Goal: Task Accomplishment & Management: Manage account settings

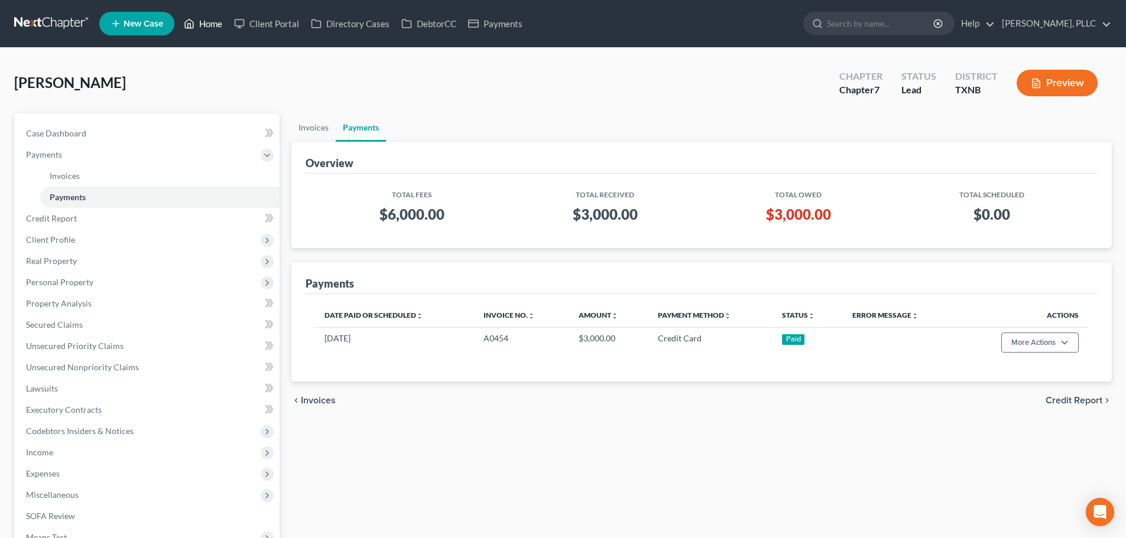
click at [220, 25] on link "Home" at bounding box center [203, 23] width 50 height 21
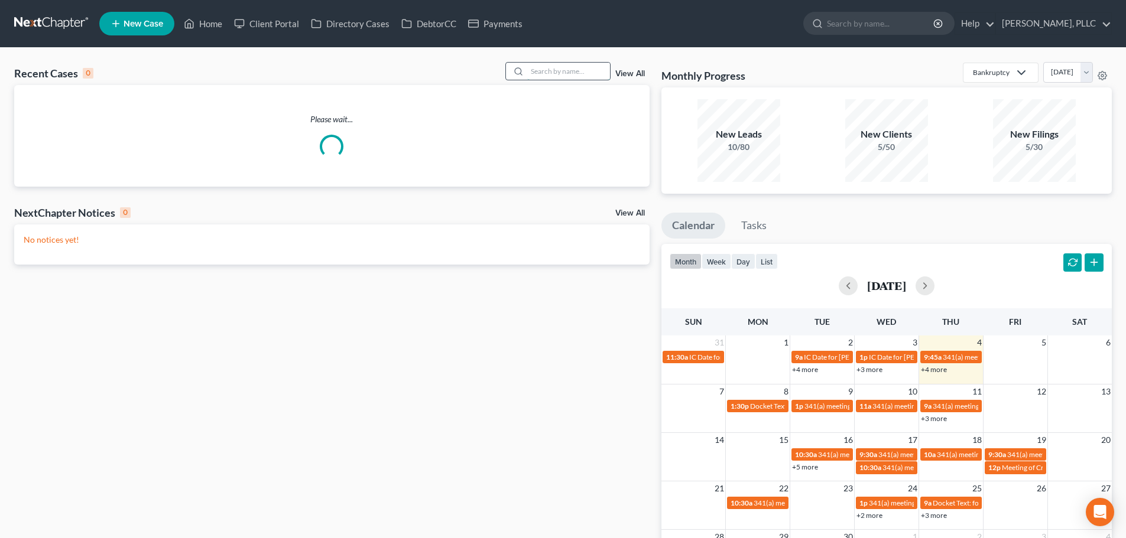
click at [570, 73] on input "search" at bounding box center [568, 71] width 83 height 17
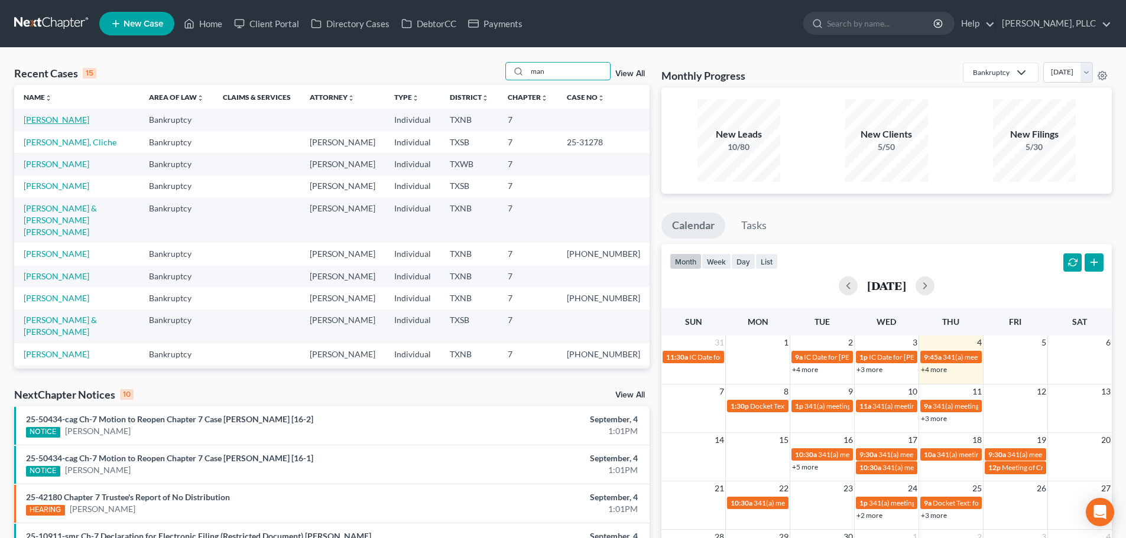
type input "man"
click at [64, 124] on link "[PERSON_NAME]" at bounding box center [57, 120] width 66 height 10
select select "4"
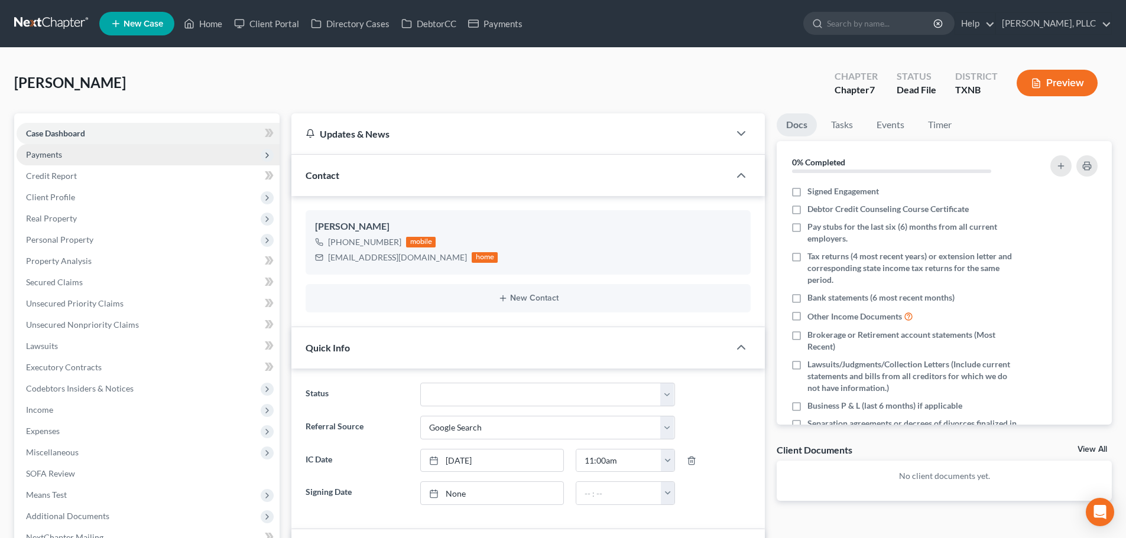
click at [82, 156] on span "Payments" at bounding box center [148, 154] width 263 height 21
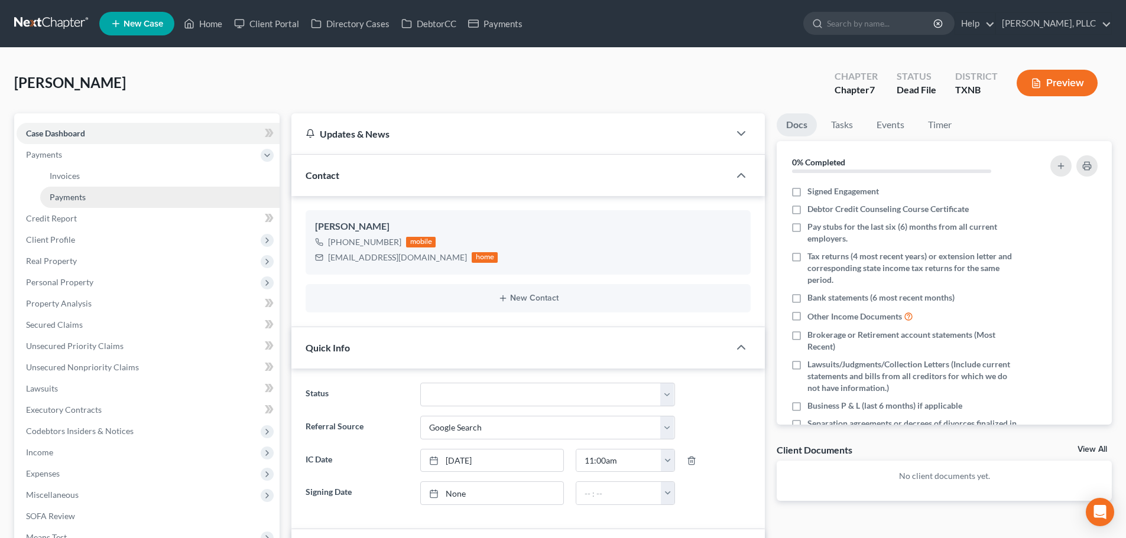
click at [92, 191] on link "Payments" at bounding box center [159, 197] width 239 height 21
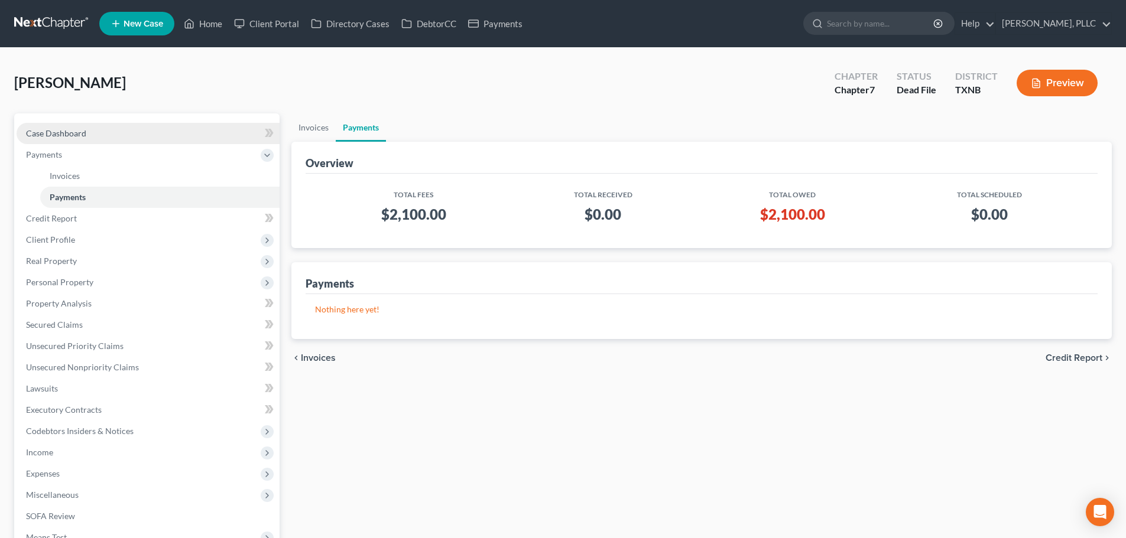
click at [65, 134] on span "Case Dashboard" at bounding box center [56, 133] width 60 height 10
select select "4"
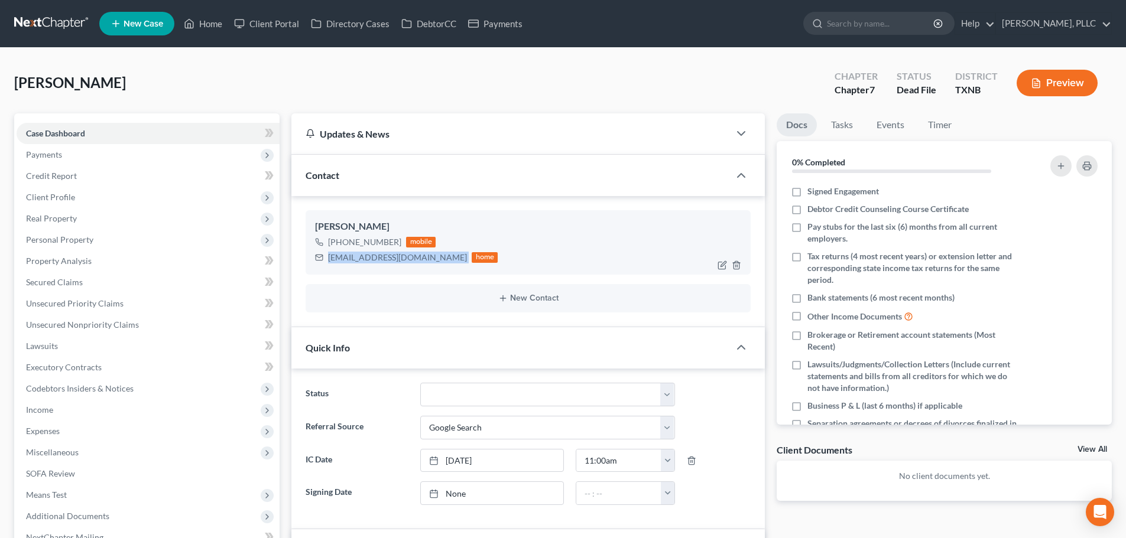
drag, startPoint x: 410, startPoint y: 260, endPoint x: 326, endPoint y: 264, distance: 84.0
click at [326, 264] on div "[EMAIL_ADDRESS][DOMAIN_NAME] home" at bounding box center [406, 257] width 183 height 15
copy div "[EMAIL_ADDRESS][DOMAIN_NAME]"
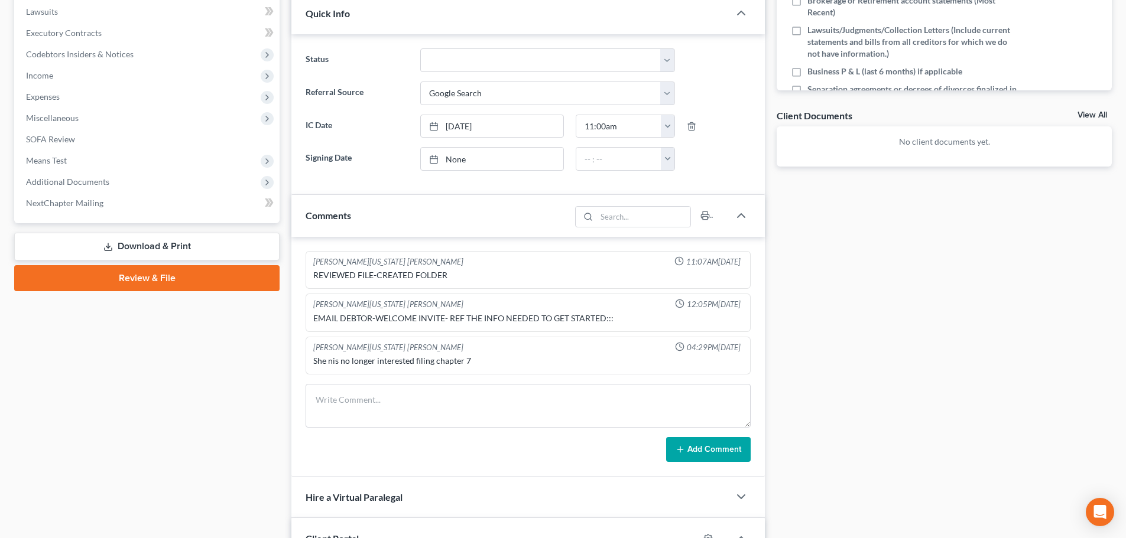
scroll to position [177, 0]
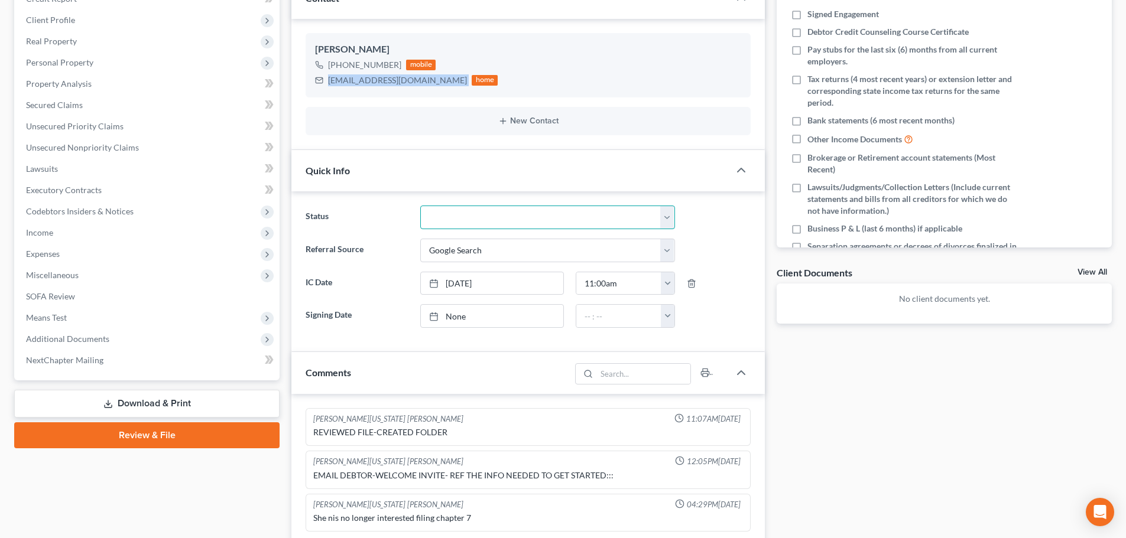
click at [665, 219] on select "Appellate Phase Case Closed Dead File Demand Letter Phase Discharged Discharge …" at bounding box center [547, 218] width 255 height 24
select select "13"
click at [420, 206] on select "Appellate Phase Case Closed Dead File Demand Letter Phase Discharged Discharge …" at bounding box center [547, 218] width 255 height 24
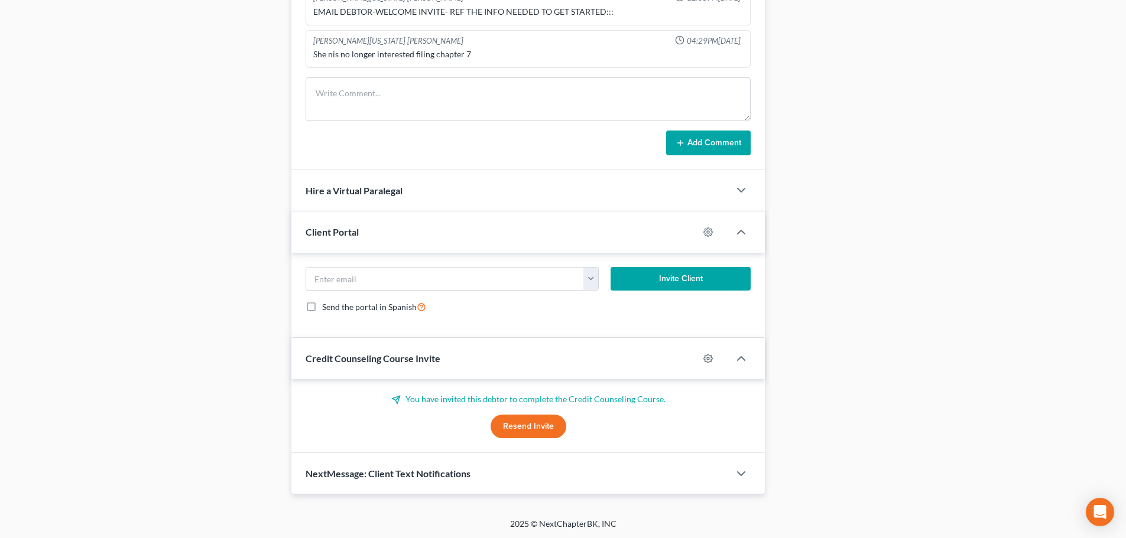
scroll to position [642, 0]
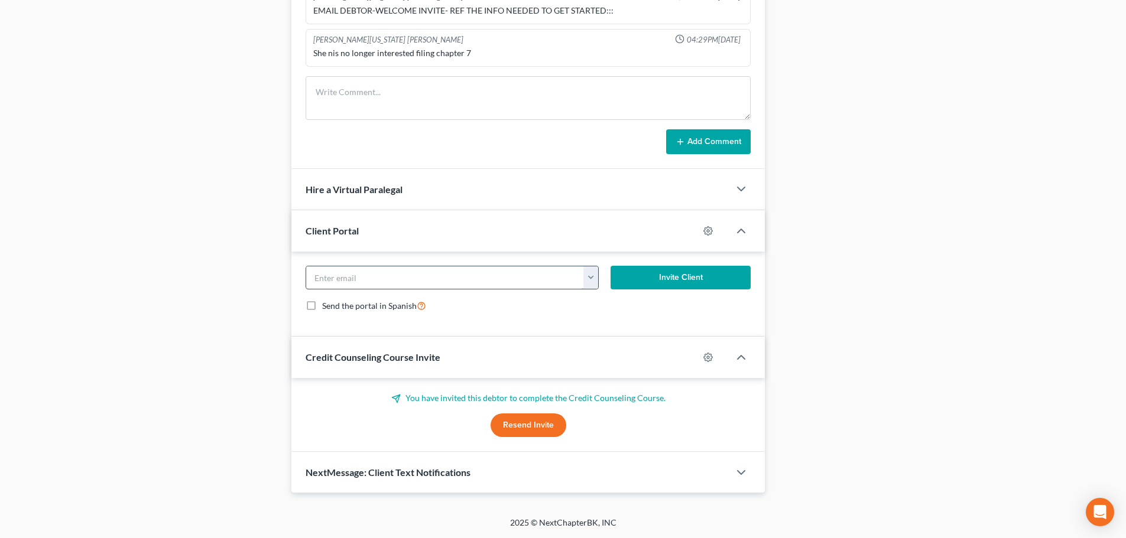
click at [402, 276] on input "email" at bounding box center [445, 278] width 278 height 22
paste input "[EMAIL_ADDRESS][DOMAIN_NAME]"
type input "[EMAIL_ADDRESS][DOMAIN_NAME]"
click at [632, 278] on button "Invite Client" at bounding box center [681, 278] width 141 height 24
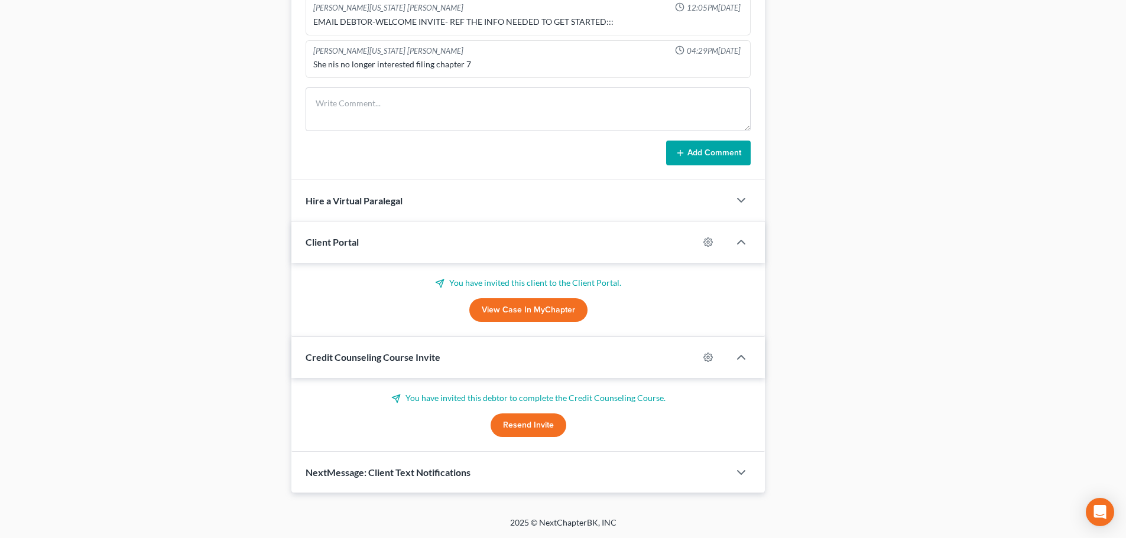
scroll to position [631, 0]
click at [520, 424] on button "Resend Invite" at bounding box center [529, 426] width 76 height 24
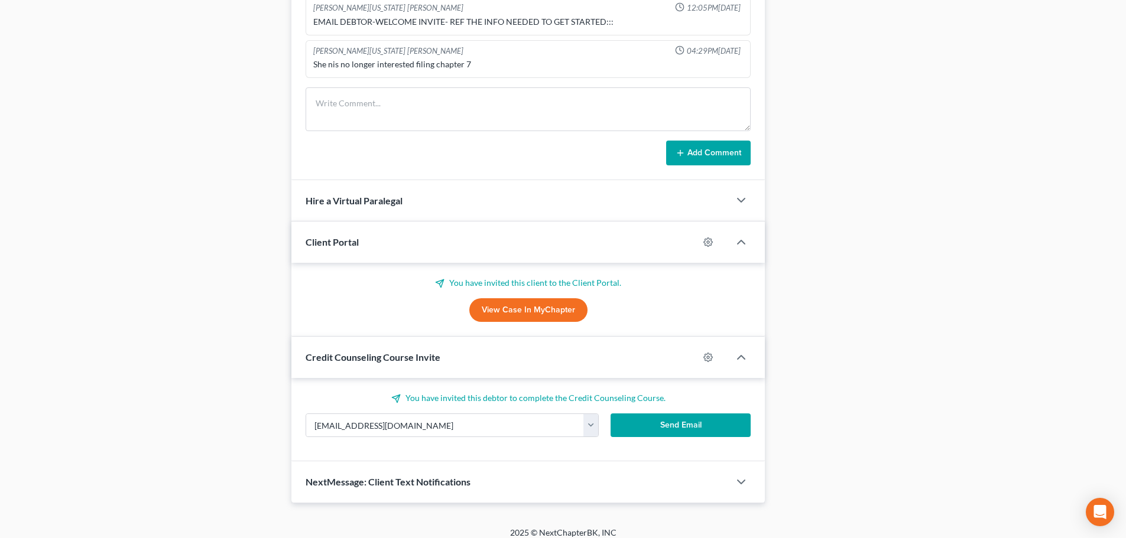
click at [640, 430] on button "Send Email" at bounding box center [681, 426] width 141 height 24
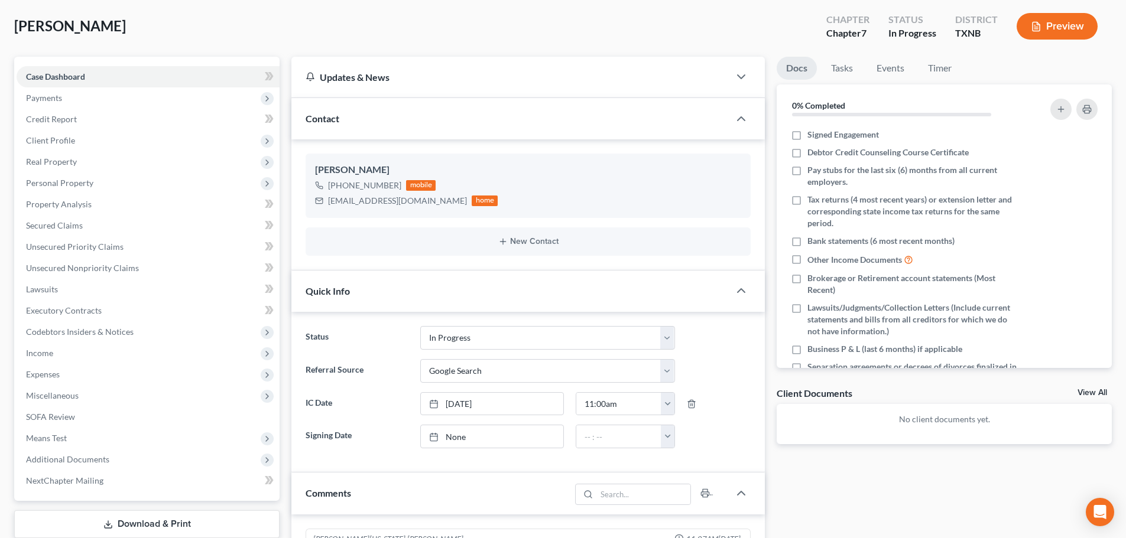
scroll to position [0, 0]
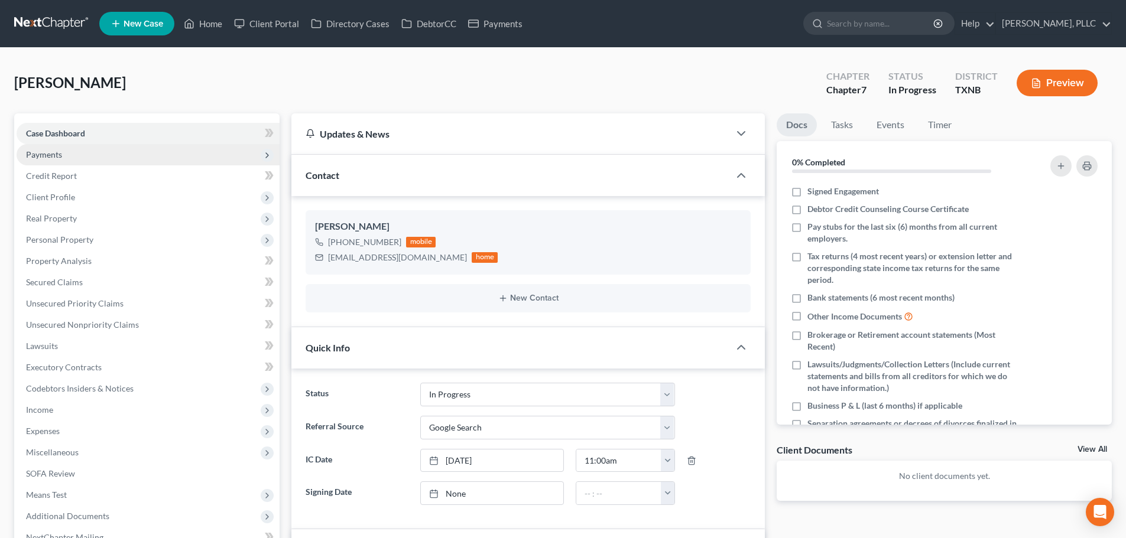
click at [70, 153] on span "Payments" at bounding box center [148, 154] width 263 height 21
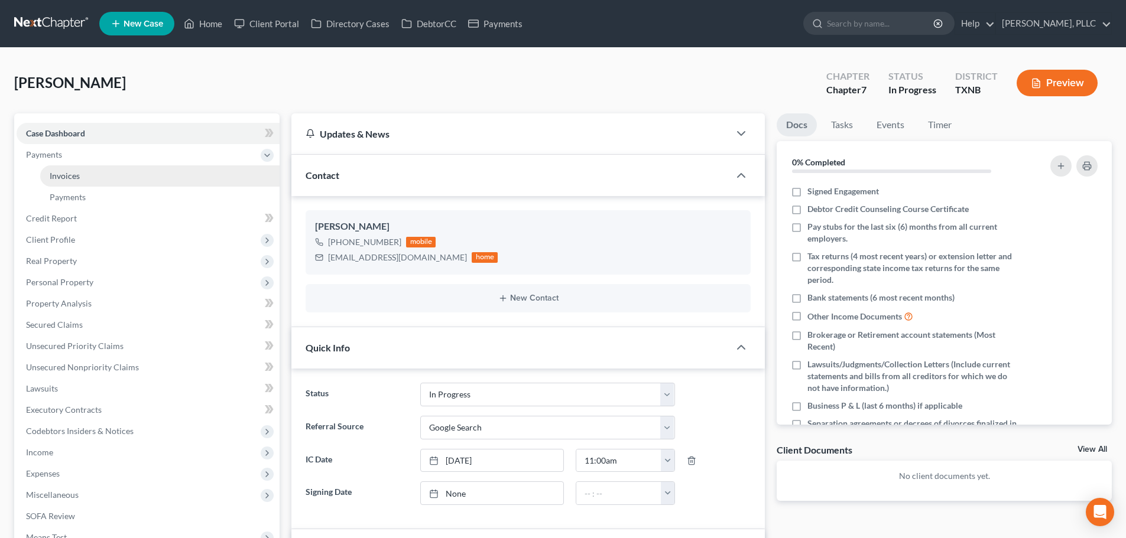
click at [78, 174] on span "Invoices" at bounding box center [65, 176] width 30 height 10
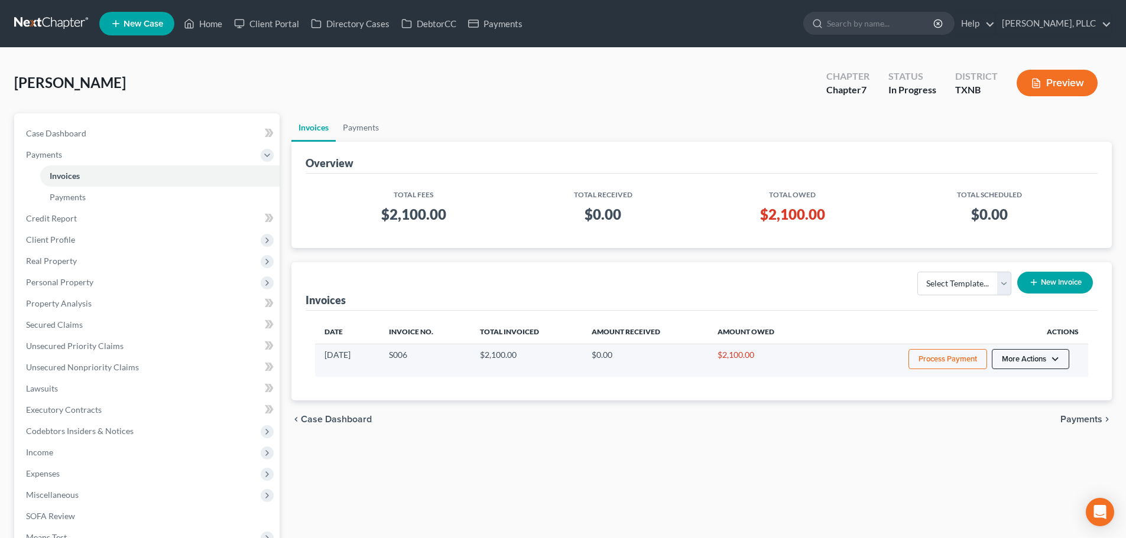
click at [1051, 362] on button "More Actions" at bounding box center [1030, 359] width 77 height 20
click at [1023, 382] on link "View/Edit" at bounding box center [1047, 384] width 138 height 20
select select "1"
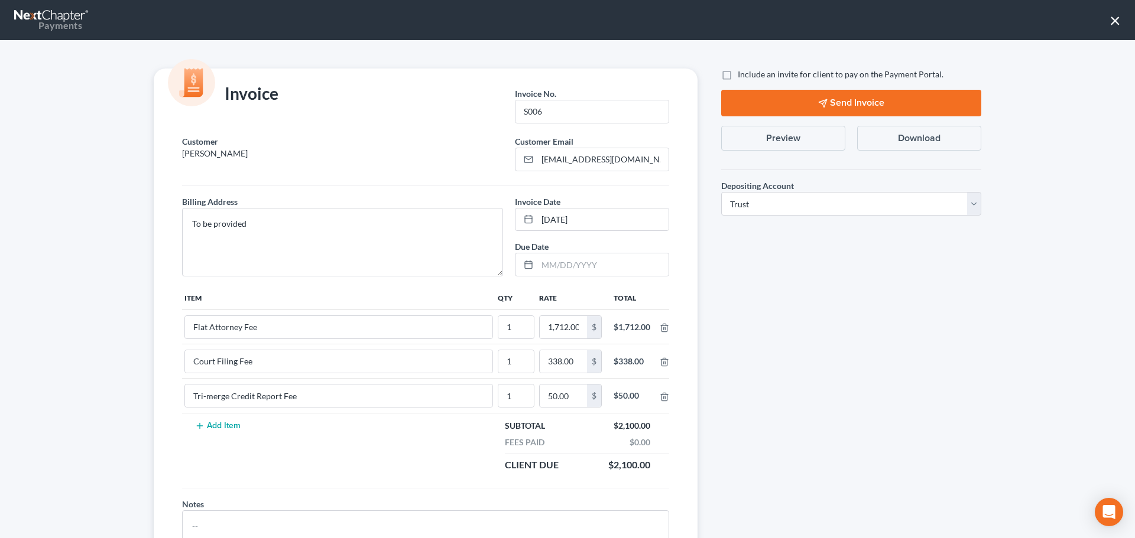
click at [738, 74] on label "Include an invite for client to pay on the Payment Portal." at bounding box center [841, 75] width 206 height 12
click at [742, 74] on input "Include an invite for client to pay on the Payment Portal." at bounding box center [746, 73] width 8 height 8
checkbox input "true"
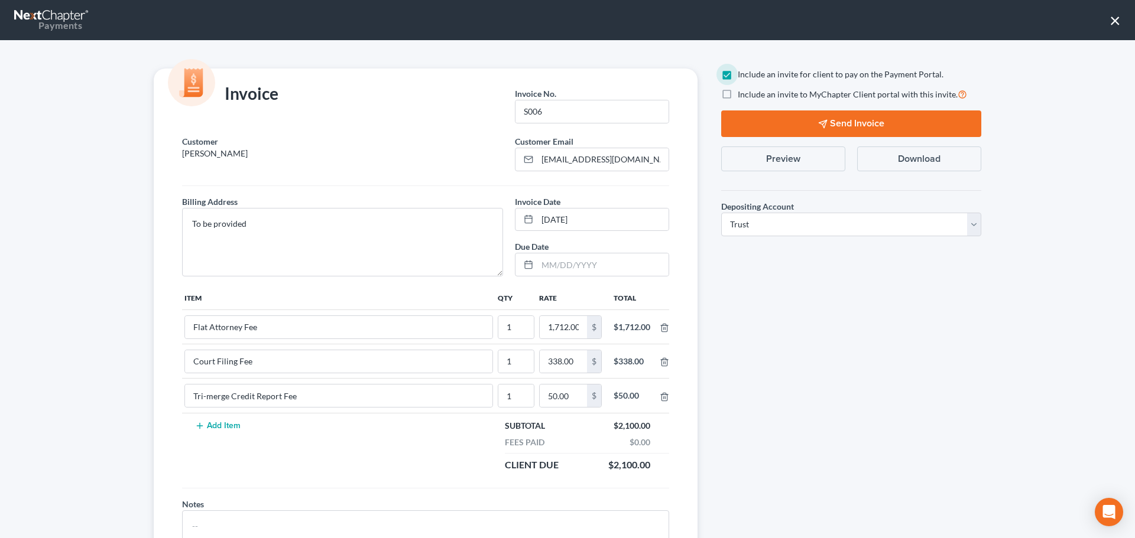
click at [767, 121] on button "Send Invoice" at bounding box center [851, 124] width 260 height 27
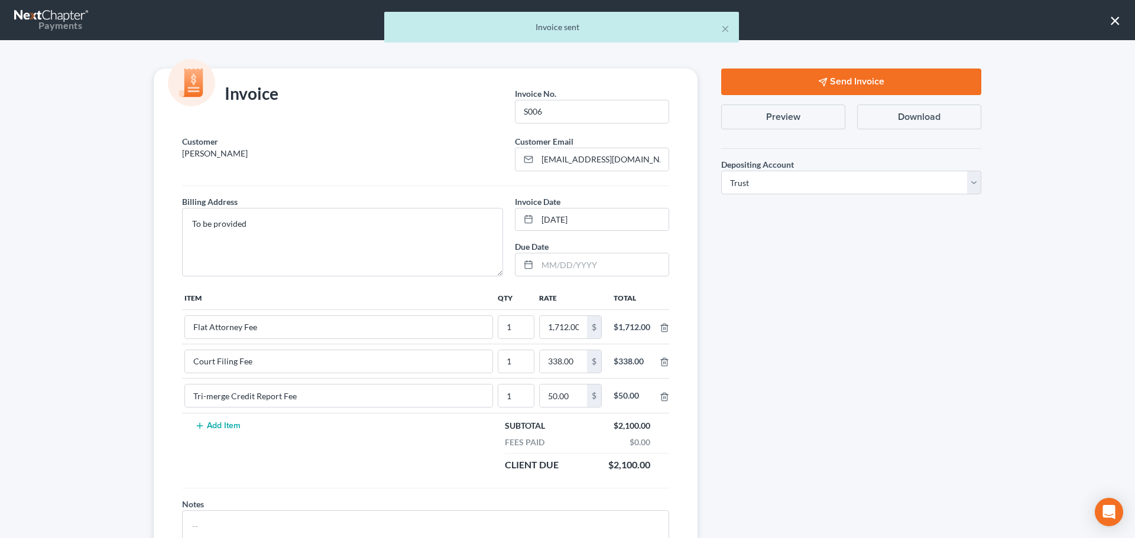
drag, startPoint x: 1116, startPoint y: 20, endPoint x: 1106, endPoint y: 22, distance: 9.9
click at [1116, 19] on div "× Invoice sent" at bounding box center [561, 30] width 1135 height 37
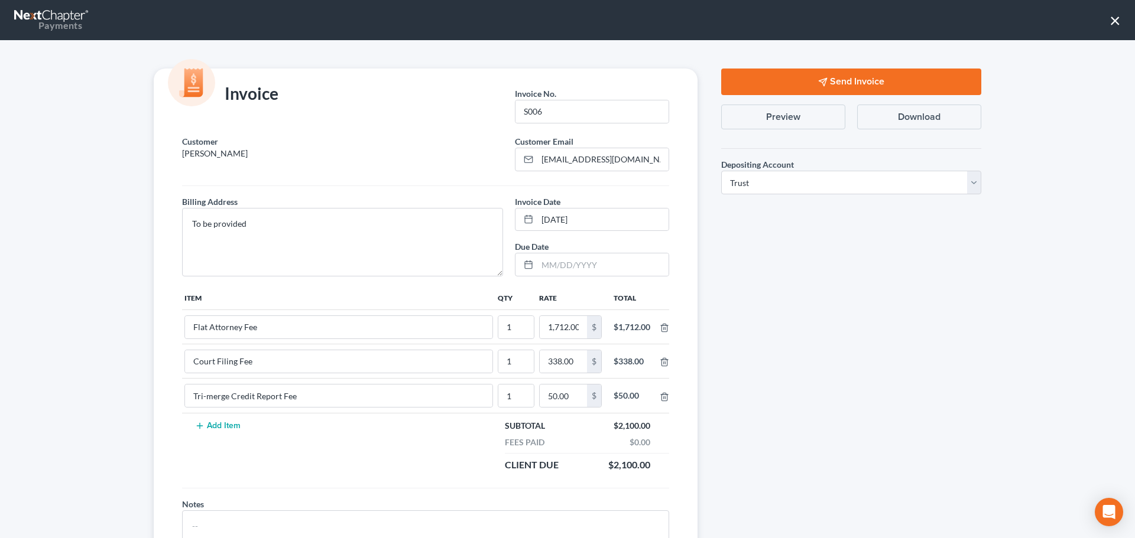
click at [813, 345] on div "Send Invoice Preview Download Depositing Account * Select Operation Trust Save …" at bounding box center [851, 323] width 284 height 509
click at [1116, 20] on button "×" at bounding box center [1114, 20] width 11 height 19
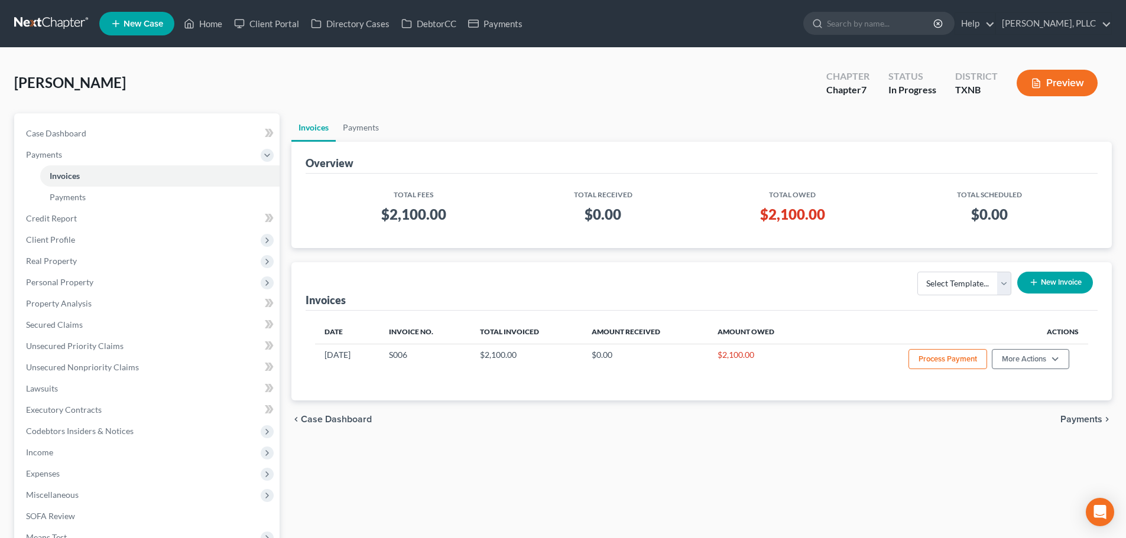
click at [547, 103] on div "[PERSON_NAME] Upgraded Chapter Chapter 7 Status In [GEOGRAPHIC_DATA] [GEOGRAPHI…" at bounding box center [563, 87] width 1098 height 51
click at [220, 25] on link "Home" at bounding box center [203, 23] width 50 height 21
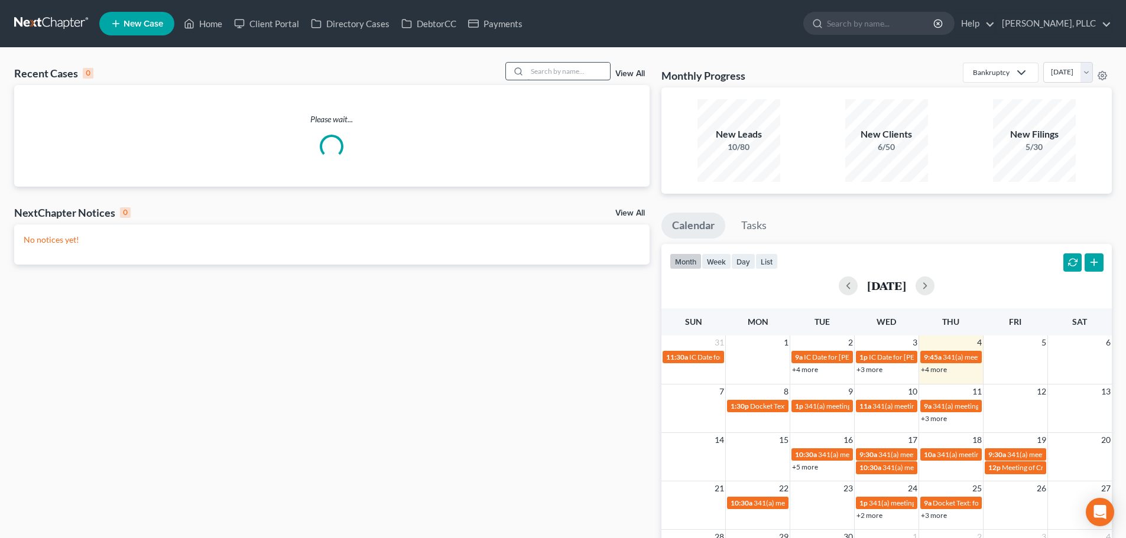
click at [535, 66] on input "search" at bounding box center [568, 71] width 83 height 17
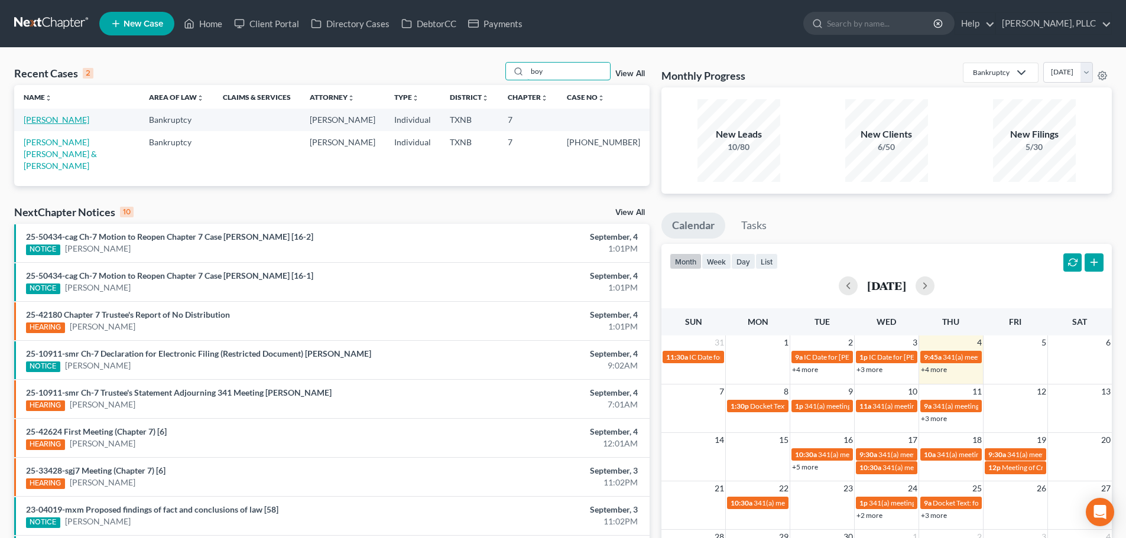
type input "boy"
click at [55, 118] on link "[PERSON_NAME]" at bounding box center [57, 120] width 66 height 10
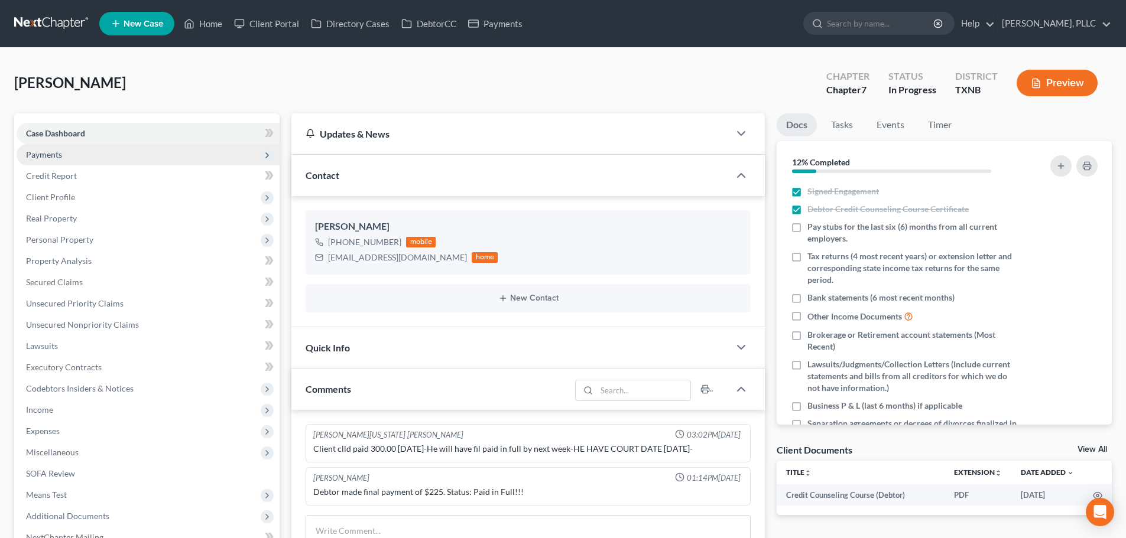
click at [69, 158] on span "Payments" at bounding box center [148, 154] width 263 height 21
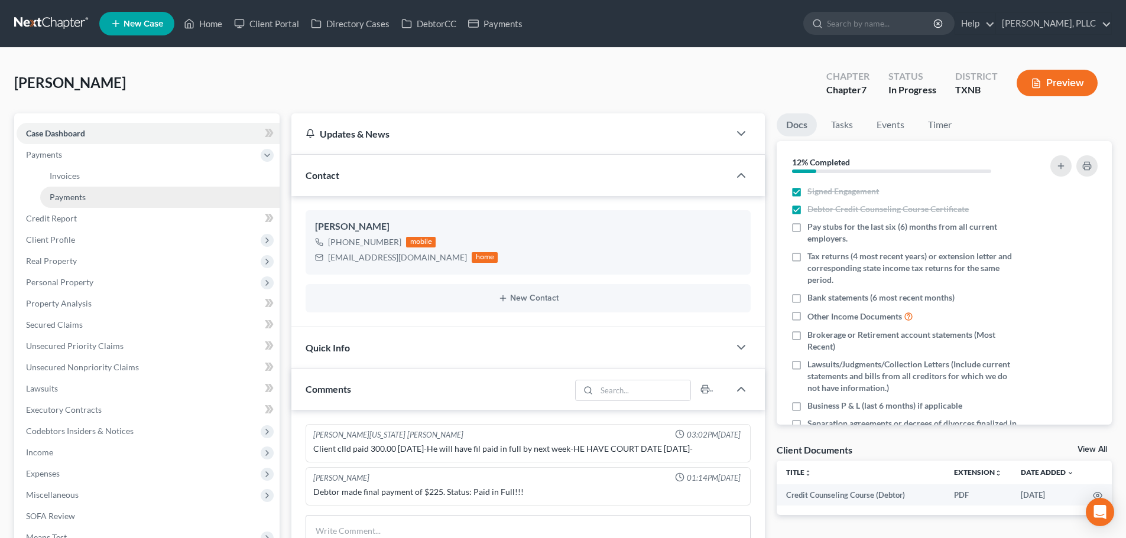
click at [77, 203] on link "Payments" at bounding box center [159, 197] width 239 height 21
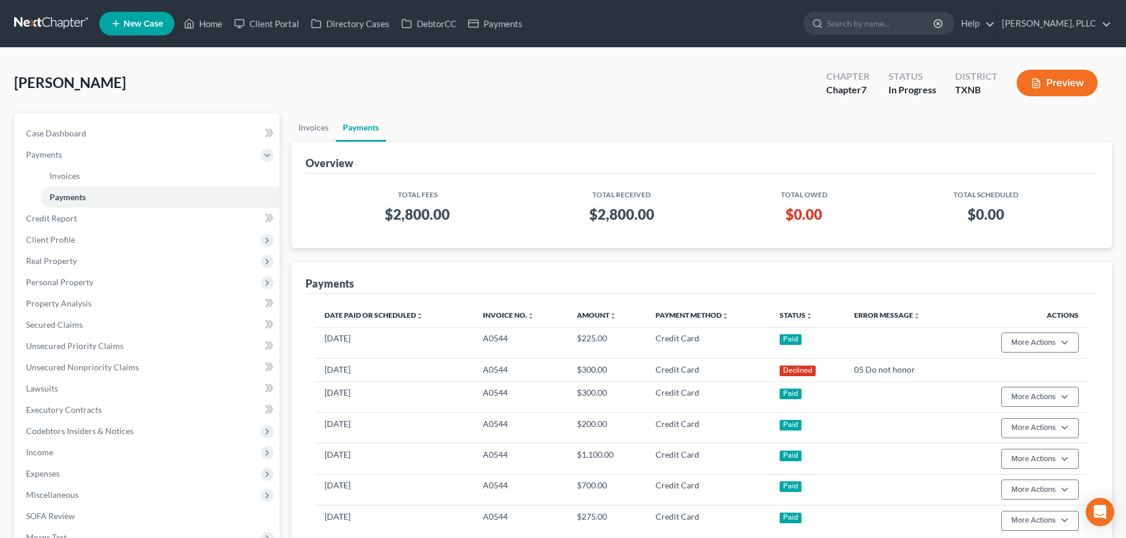
click at [233, 80] on div "[PERSON_NAME] Upgraded Chapter Chapter 7 Status In [GEOGRAPHIC_DATA] [GEOGRAPHI…" at bounding box center [563, 87] width 1098 height 51
